Goal: Task Accomplishment & Management: Use online tool/utility

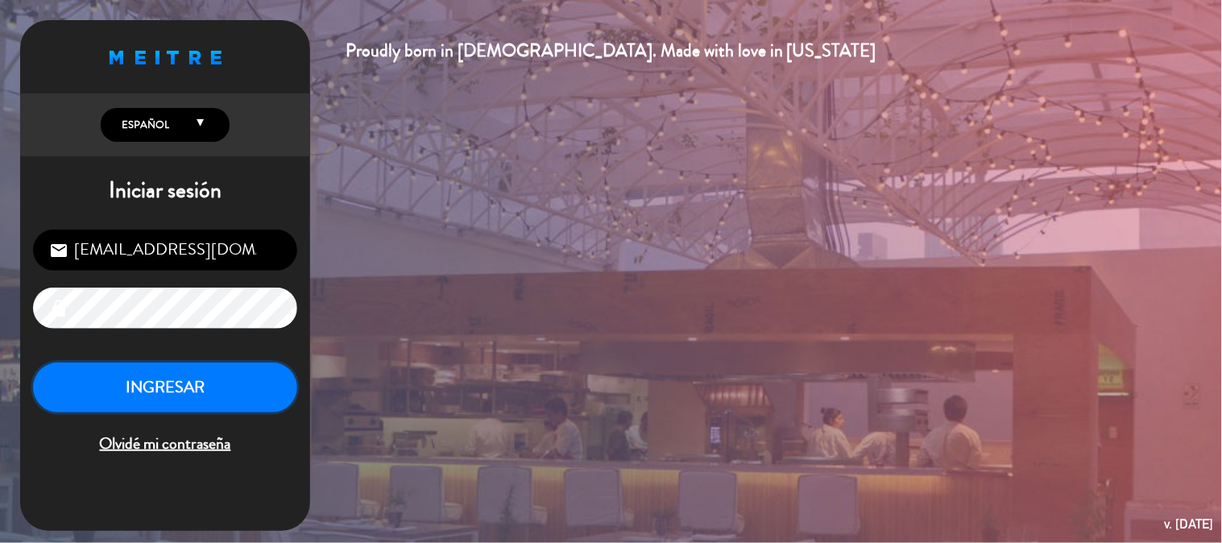
click at [222, 381] on button "INGRESAR" at bounding box center [165, 388] width 264 height 51
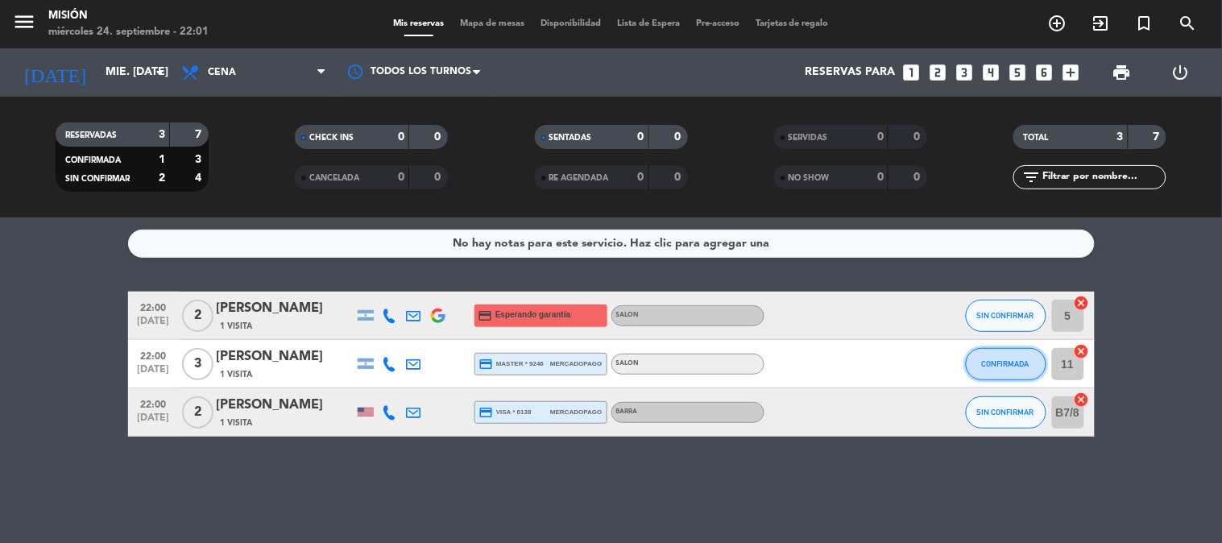
click at [1024, 373] on button "CONFIRMADA" at bounding box center [1006, 364] width 81 height 32
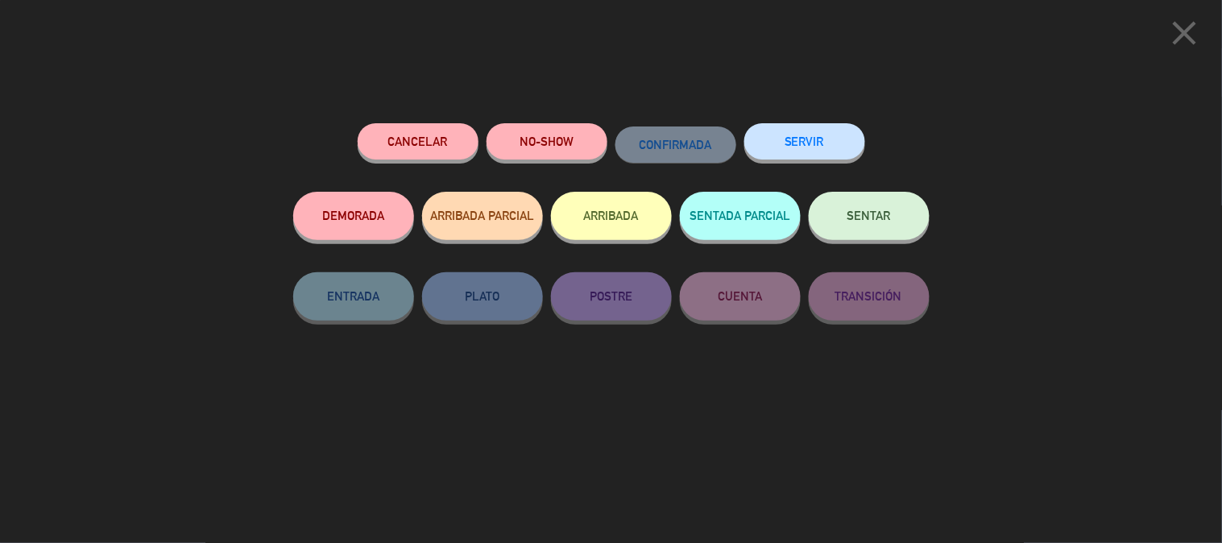
click at [898, 222] on button "SENTAR" at bounding box center [869, 216] width 121 height 48
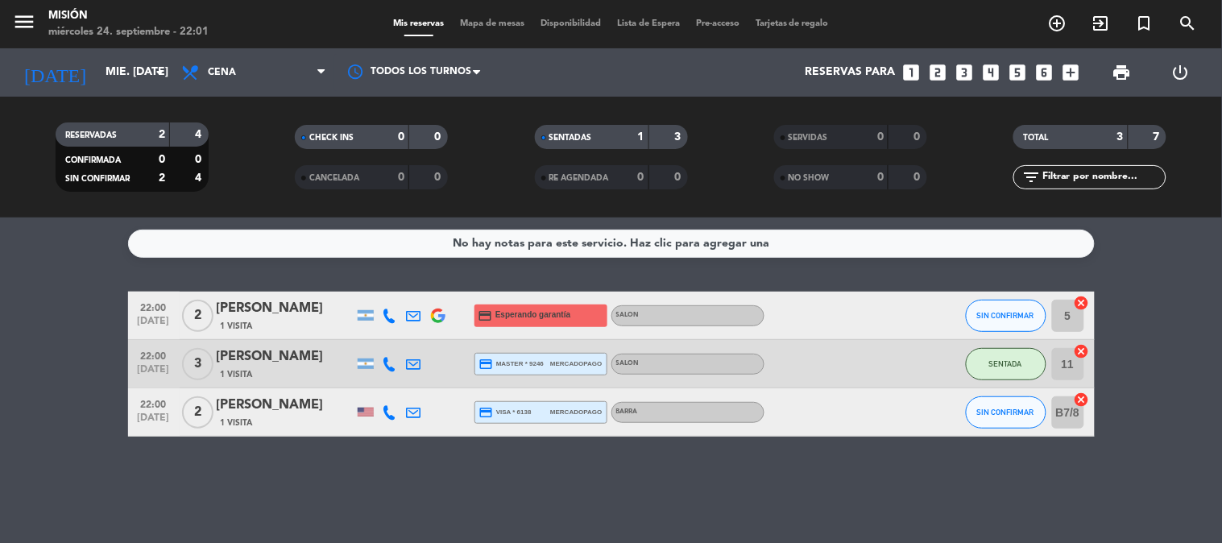
click at [496, 29] on div "Mis reservas Mapa de mesas Disponibilidad Lista de Espera Pre-acceso Tarjetas d…" at bounding box center [611, 24] width 452 height 15
click at [492, 23] on span "Mapa de mesas" at bounding box center [492, 23] width 81 height 9
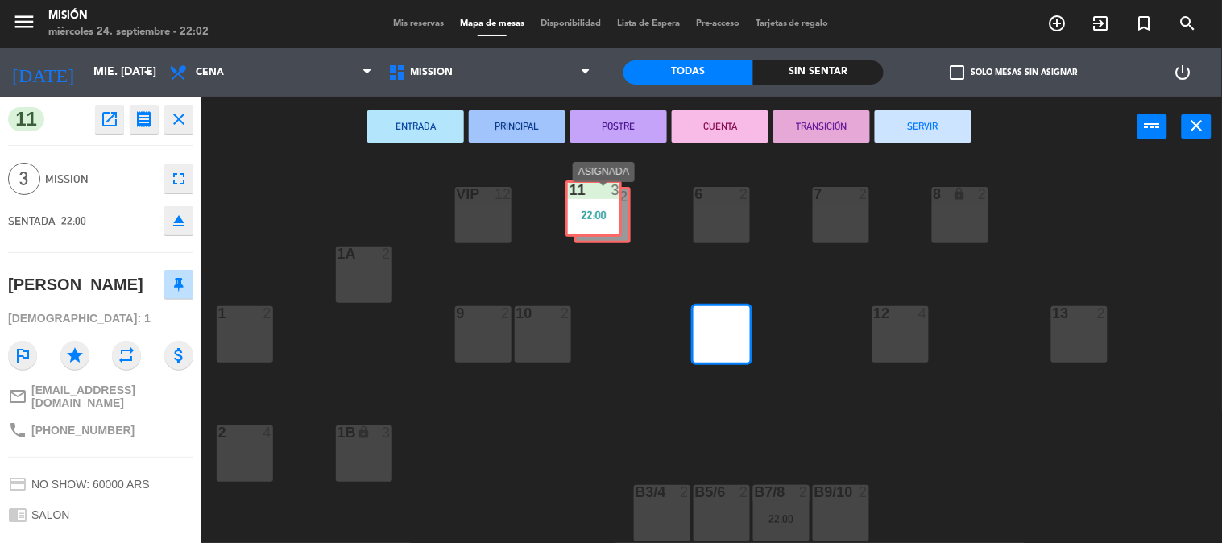
drag, startPoint x: 675, startPoint y: 305, endPoint x: 598, endPoint y: 214, distance: 119.0
click at [598, 214] on div "5 2 22:00 6 2 7 2 VIP 12 8 lock 2 1A 2 1 2 9 2 10 2 11 3 22:00 11 3 22:00 12 4 …" at bounding box center [718, 351] width 1009 height 386
